Goal: Task Accomplishment & Management: Manage account settings

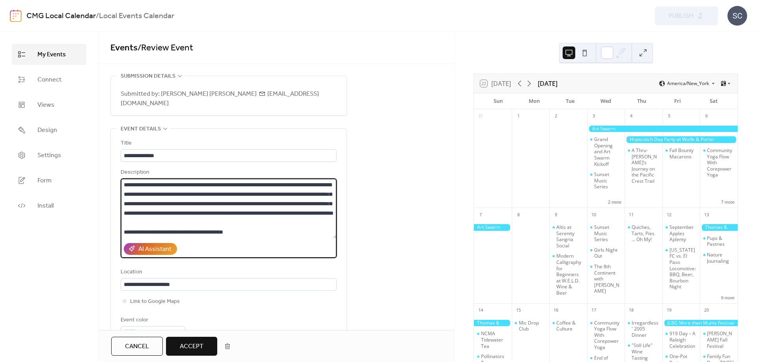
scroll to position [65, 0]
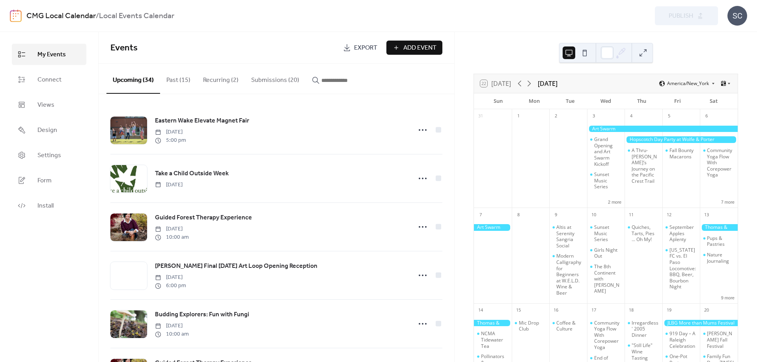
click at [267, 76] on button "Submissions (20)" at bounding box center [275, 78] width 61 height 29
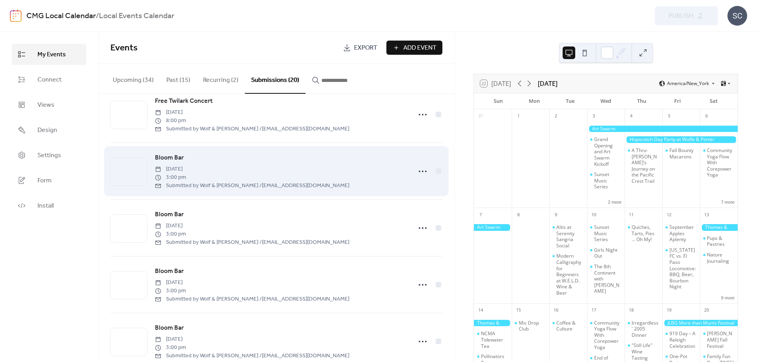
scroll to position [806, 0]
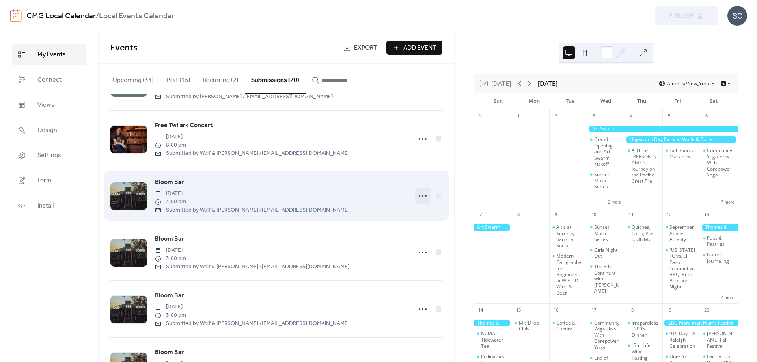
click at [421, 190] on icon at bounding box center [422, 196] width 13 height 13
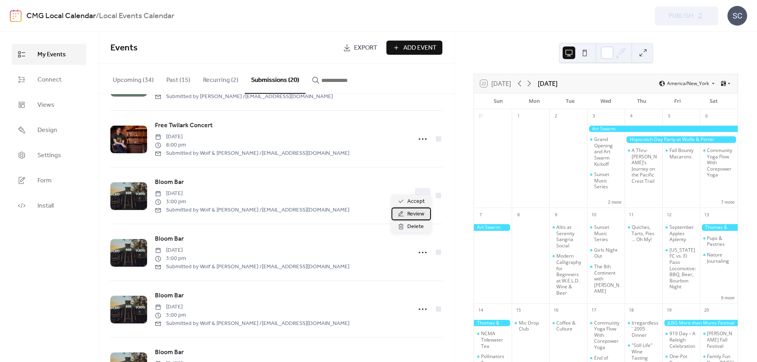
click at [411, 218] on span "Review" at bounding box center [415, 214] width 17 height 9
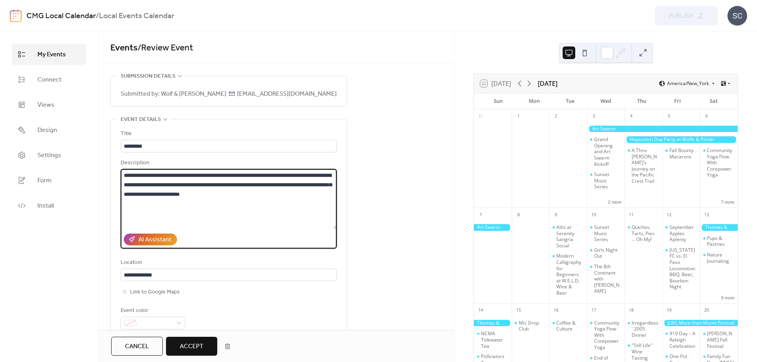
drag, startPoint x: 320, startPoint y: 205, endPoint x: 124, endPoint y: 168, distance: 199.4
click at [124, 169] on textarea "**********" at bounding box center [229, 199] width 216 height 60
click at [174, 219] on textarea "**********" at bounding box center [229, 199] width 216 height 60
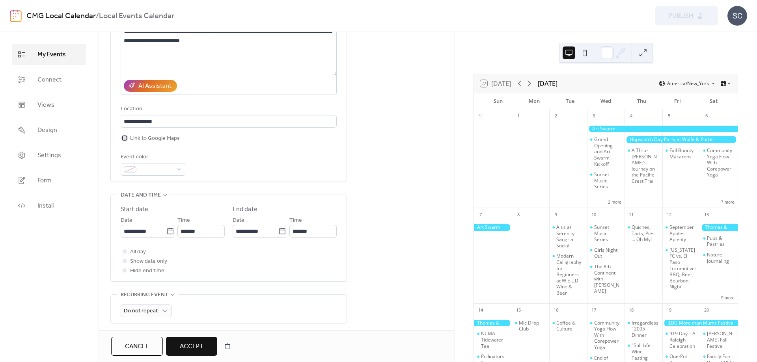
click at [125, 140] on div at bounding box center [125, 138] width 4 height 4
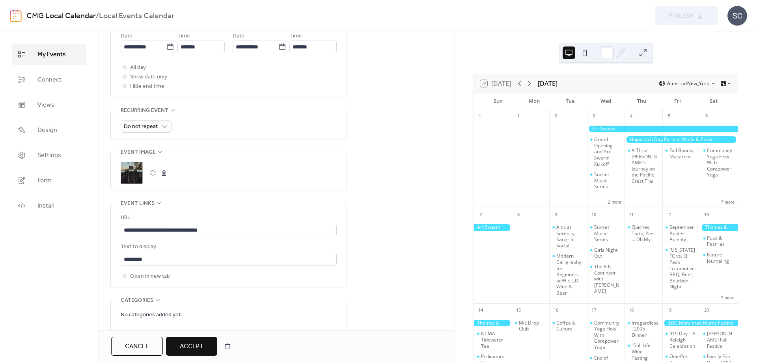
scroll to position [434, 0]
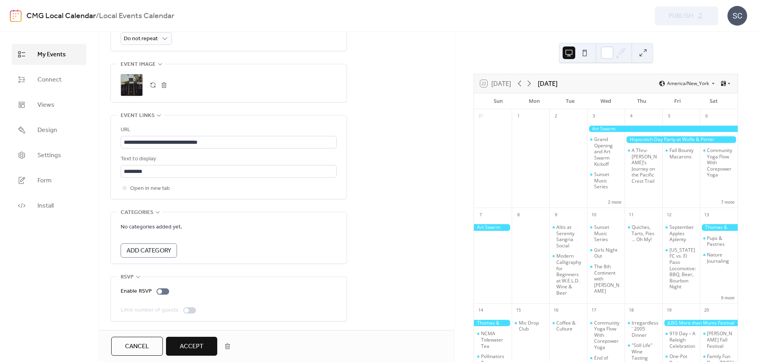
click at [210, 347] on button "Accept" at bounding box center [191, 346] width 51 height 19
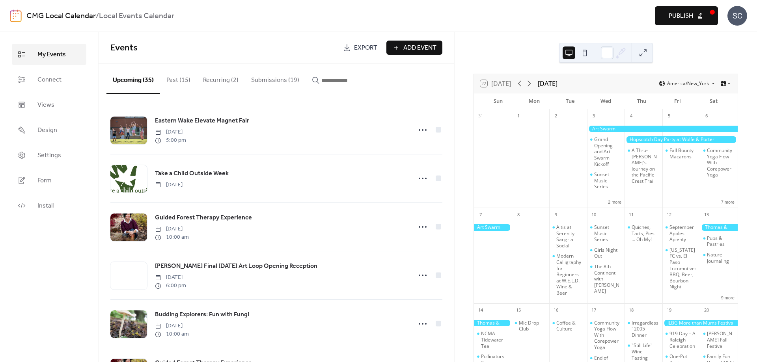
click at [664, 13] on button "Publish" at bounding box center [685, 15] width 63 height 19
